Goal: Task Accomplishment & Management: Use online tool/utility

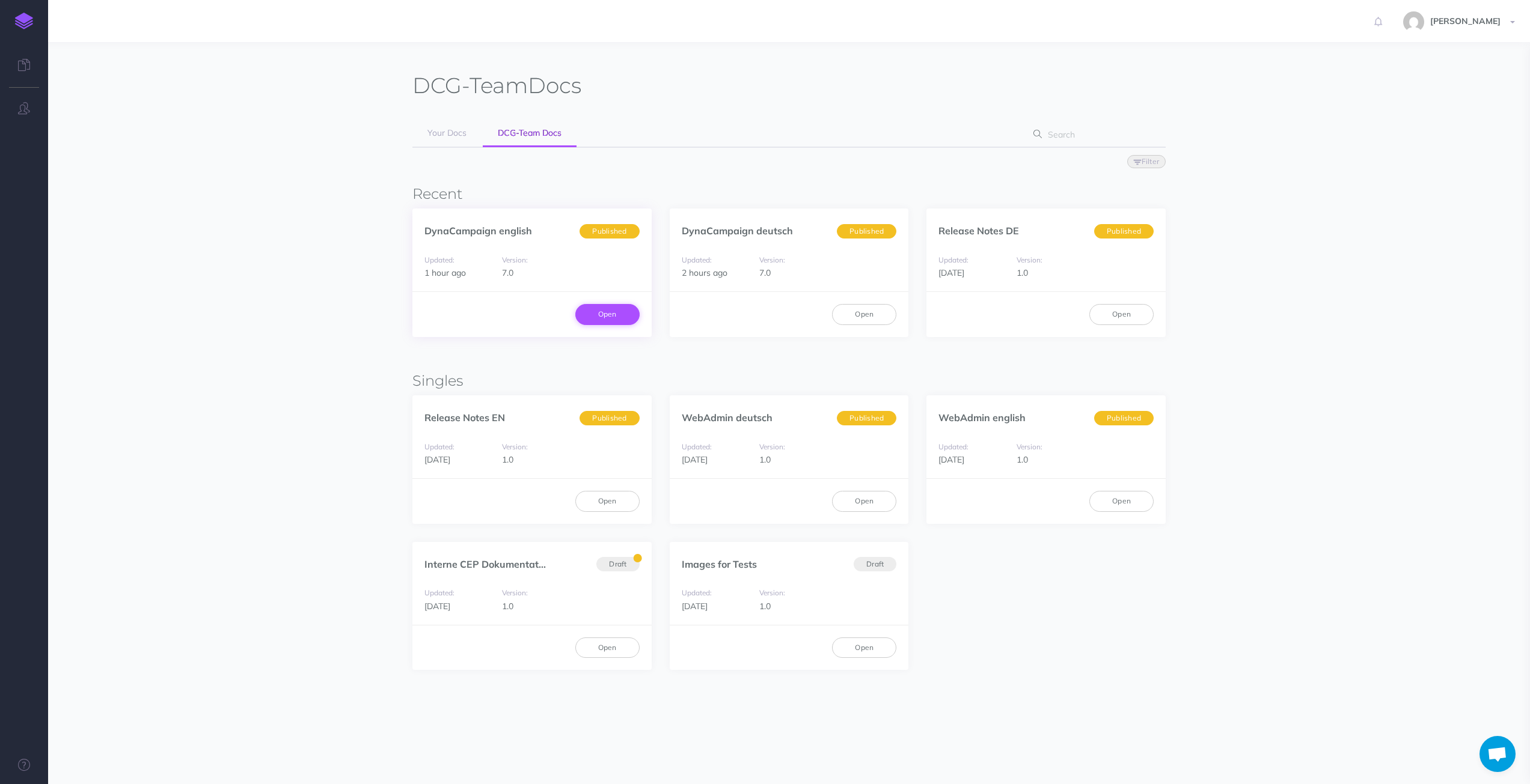
click at [609, 314] on link "Open" at bounding box center [607, 314] width 64 height 20
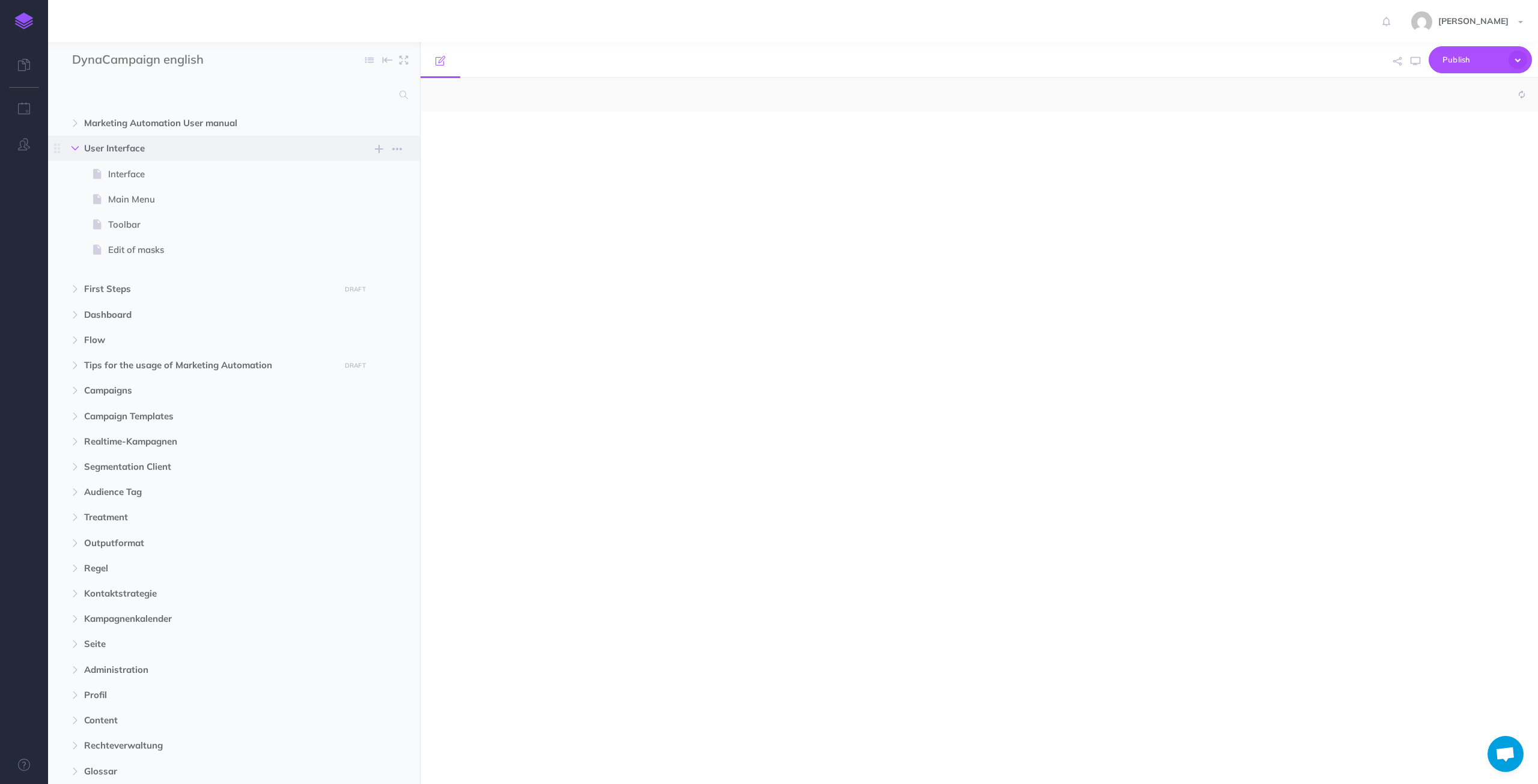
select select "null"
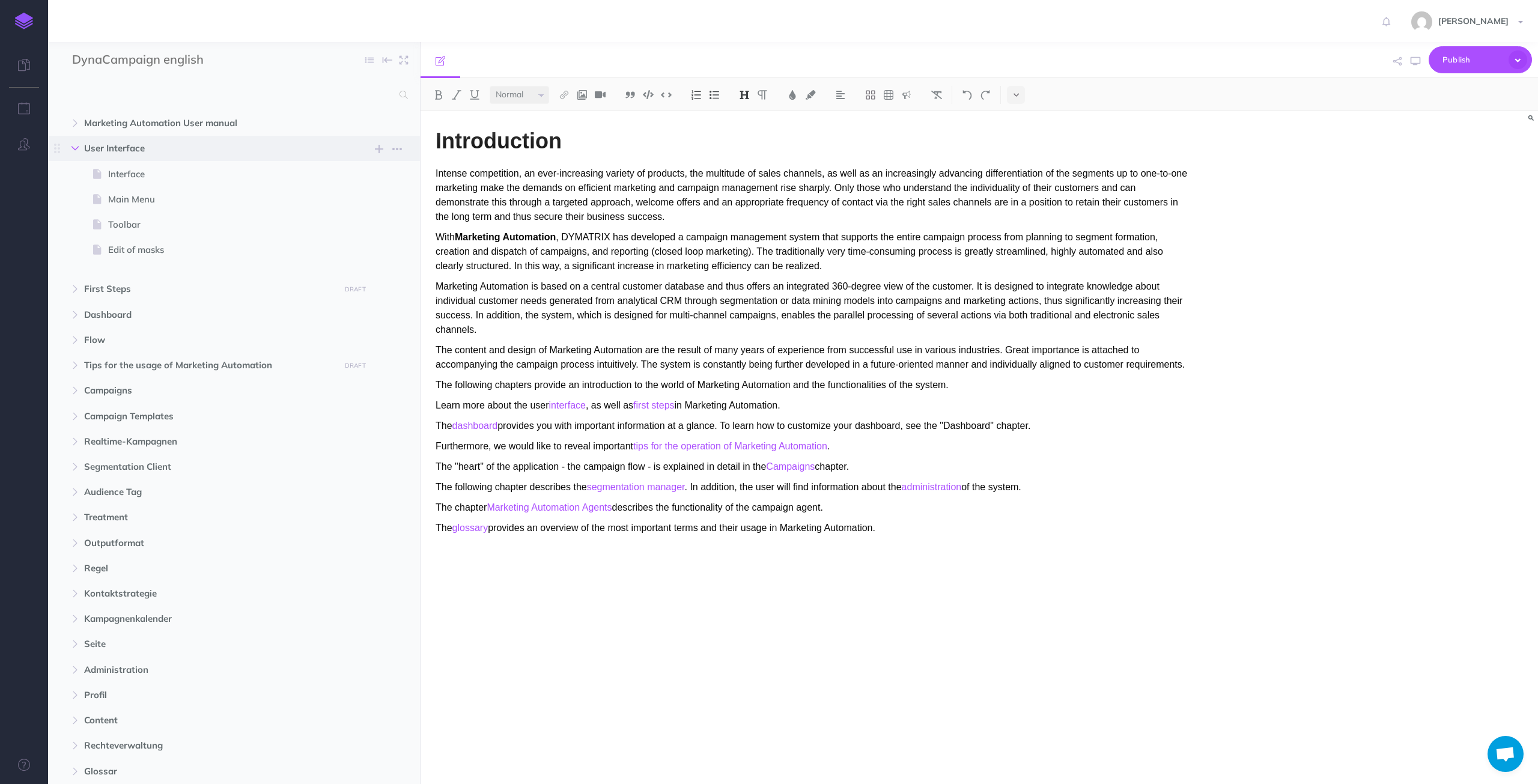
click at [75, 148] on icon "button" at bounding box center [75, 148] width 7 height 7
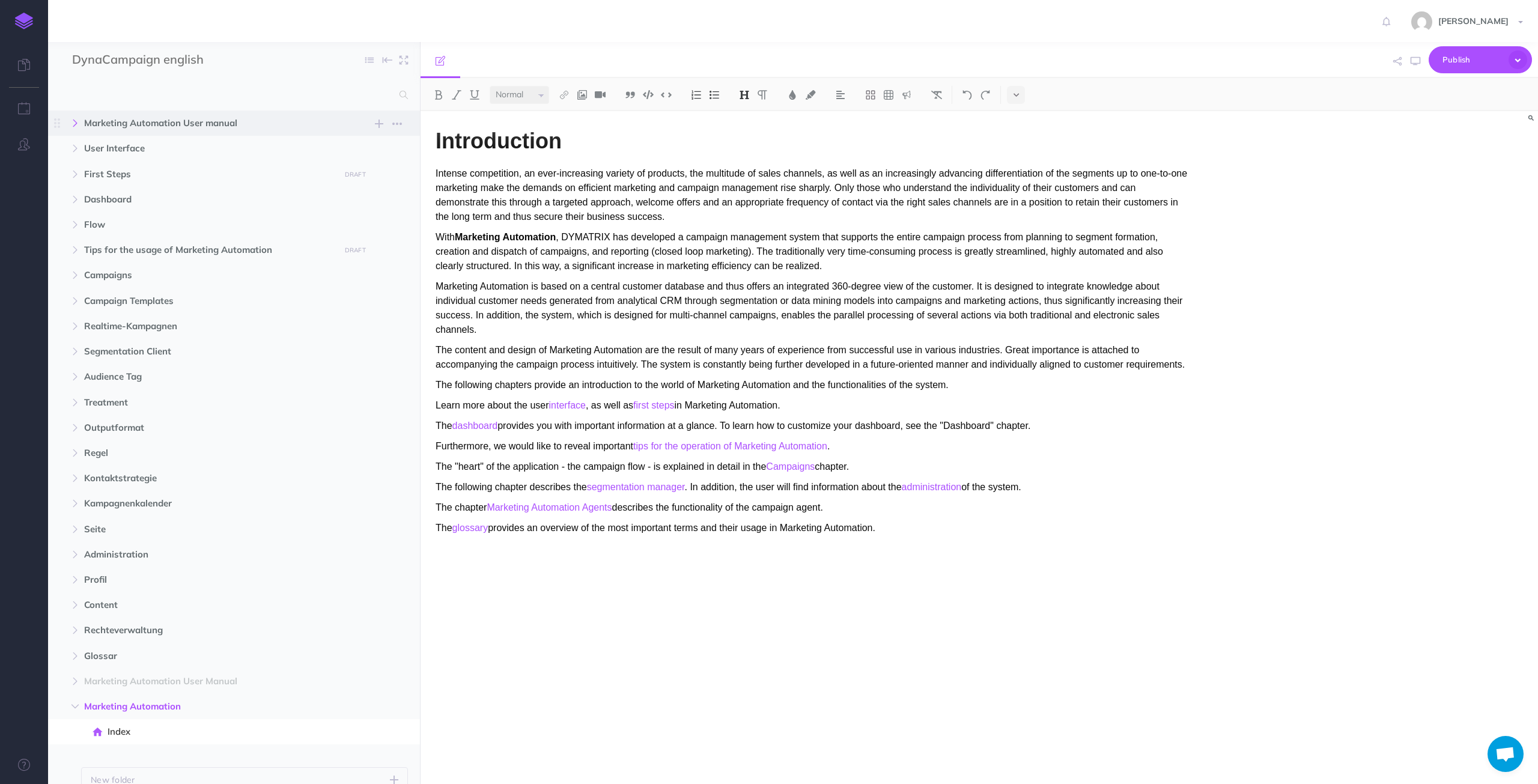
click at [80, 122] on button "button" at bounding box center [75, 123] width 22 height 14
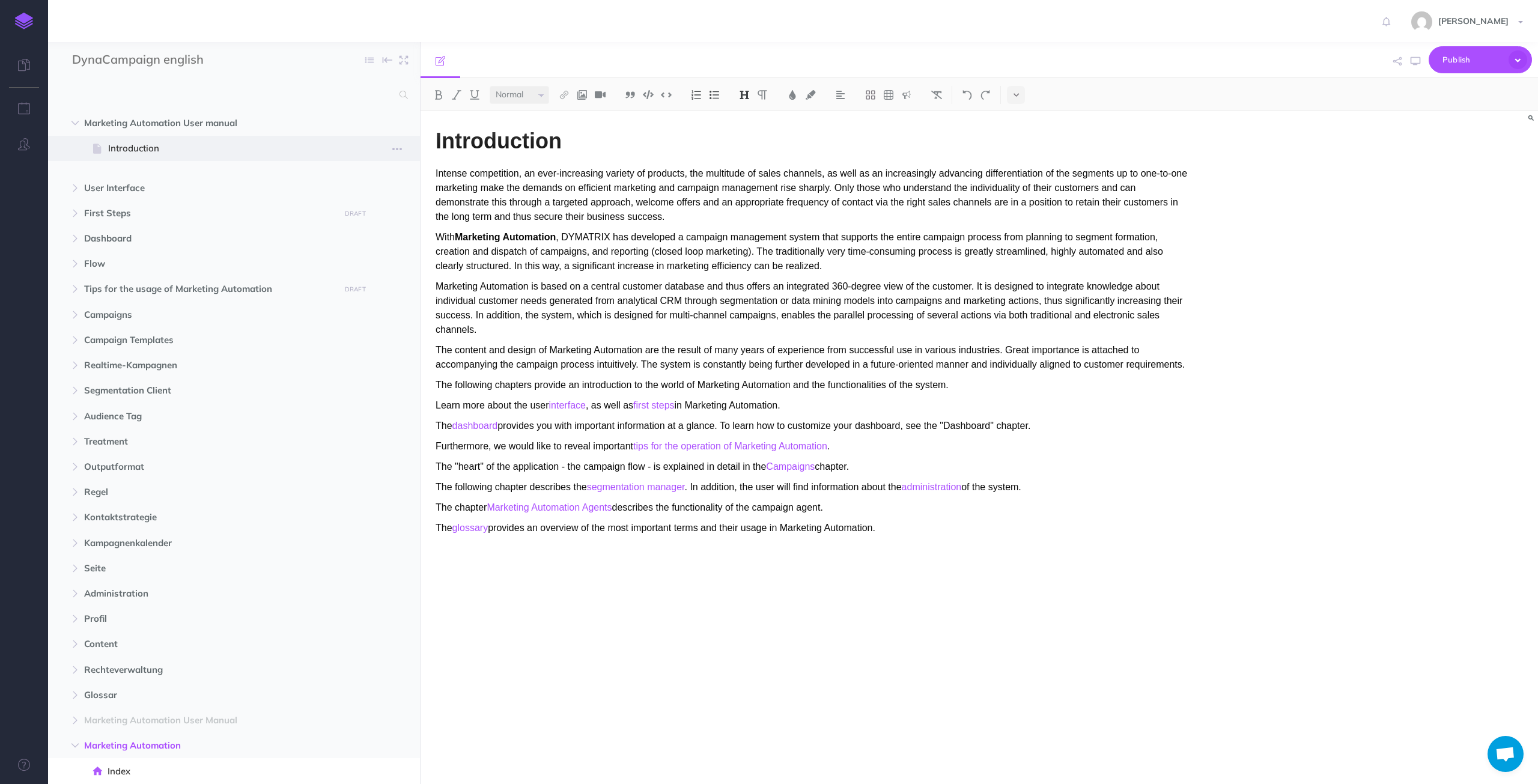
click at [141, 149] on span "Introduction" at bounding box center [228, 148] width 240 height 14
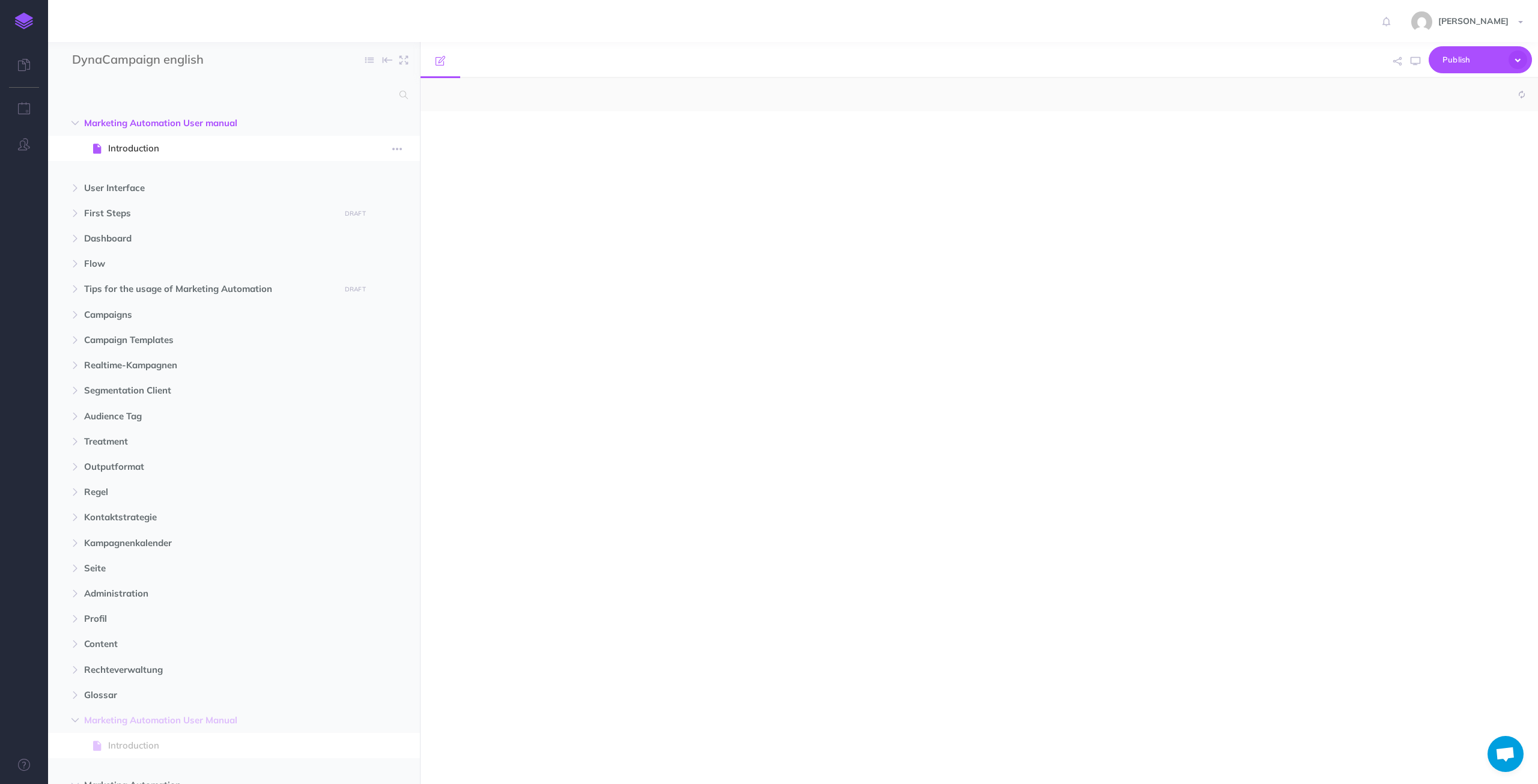
select select "null"
